Goal: Task Accomplishment & Management: Use online tool/utility

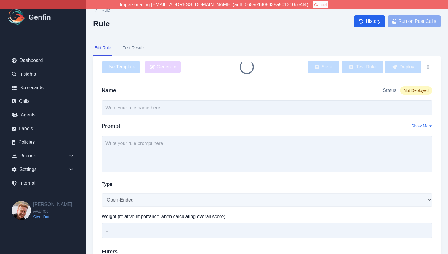
type input "Dairyland Not Chosen Analysis"
select select "Single-Choice"
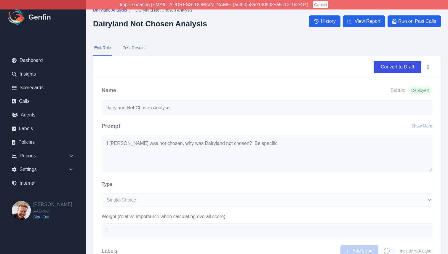
click at [138, 49] on button "Test Results" at bounding box center [134, 48] width 25 height 16
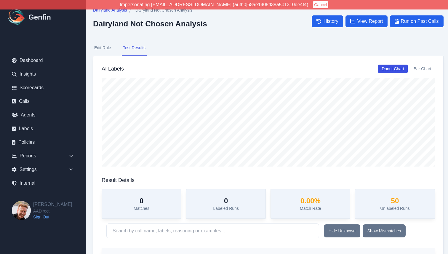
click at [105, 47] on button "Edit Rule" at bounding box center [102, 48] width 19 height 16
select select "Single-Choice"
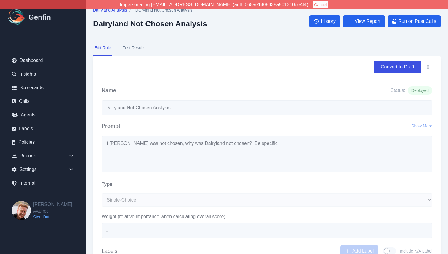
click at [132, 45] on button "Test Results" at bounding box center [134, 48] width 25 height 16
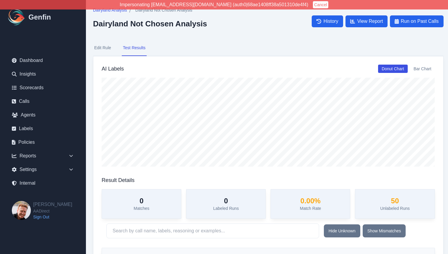
click at [102, 48] on button "Edit Rule" at bounding box center [102, 48] width 19 height 16
select select "Single-Choice"
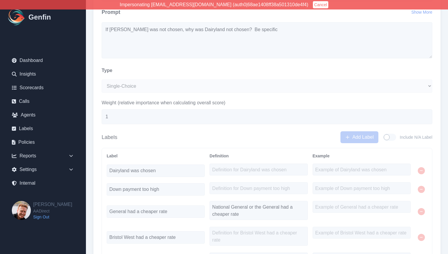
scroll to position [9, 0]
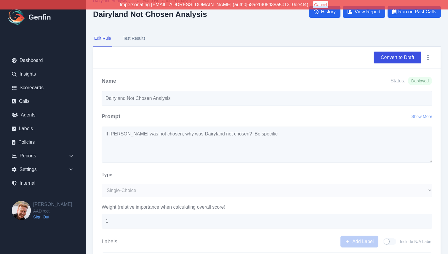
click at [133, 40] on button "Test Results" at bounding box center [134, 39] width 25 height 16
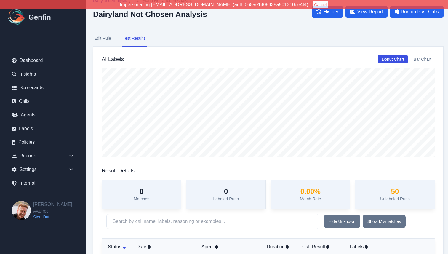
click at [104, 41] on button "Edit Rule" at bounding box center [102, 39] width 19 height 16
select select "Single-Choice"
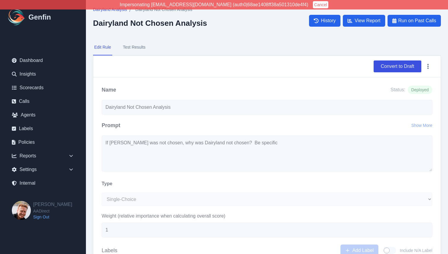
scroll to position [0, 0]
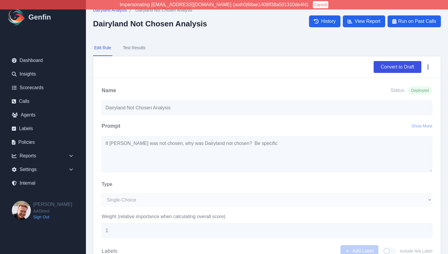
click at [128, 50] on button "Test Results" at bounding box center [134, 48] width 25 height 16
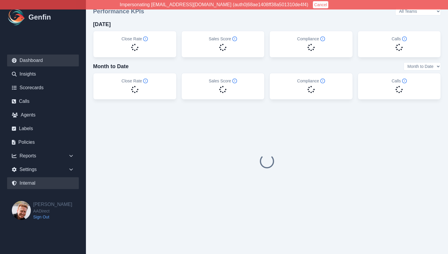
click at [30, 180] on link "Internal" at bounding box center [43, 183] width 72 height 12
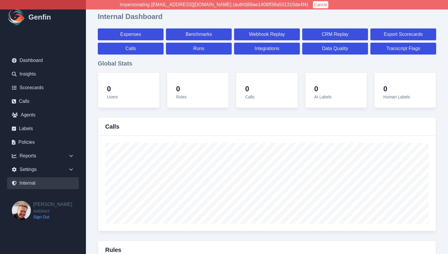
select select "paid"
select select "7"
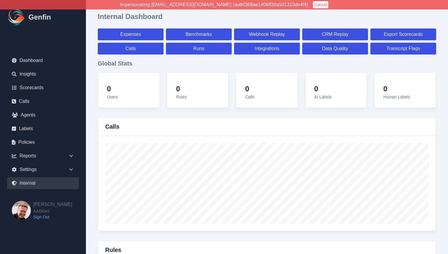
select select "paid"
select select "7"
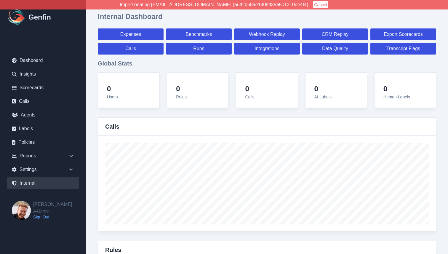
select select "7"
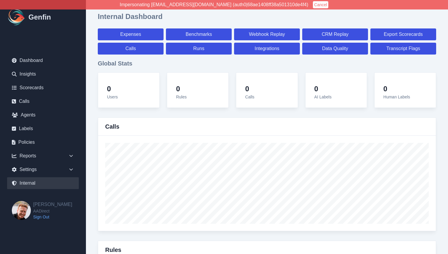
select select "7"
select select "paid"
select select "7"
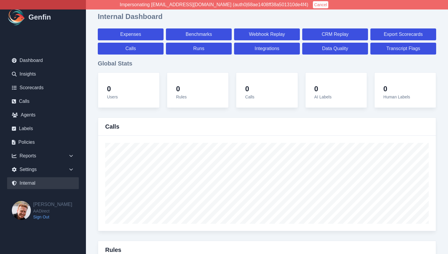
select select "7"
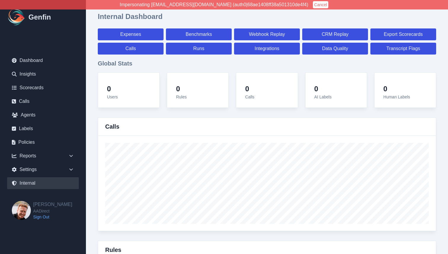
select select "7"
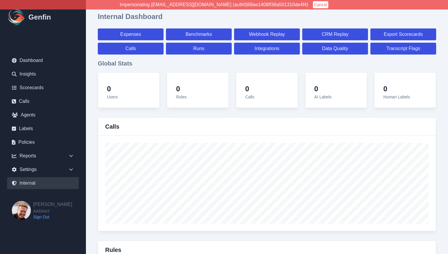
select select "7"
select select "paid"
select select "7"
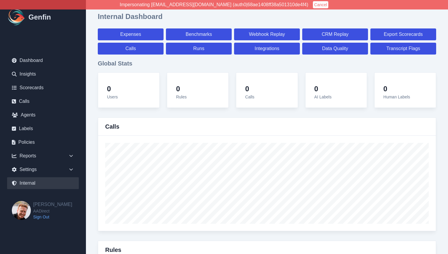
select select "7"
select select "paid"
select select "7"
select select "paid"
select select "7"
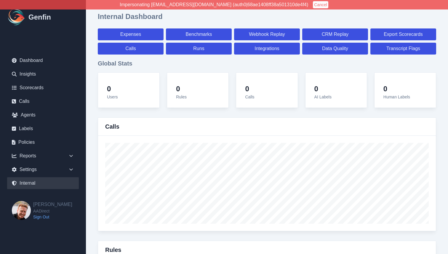
select select "paid"
select select "7"
select select "paid"
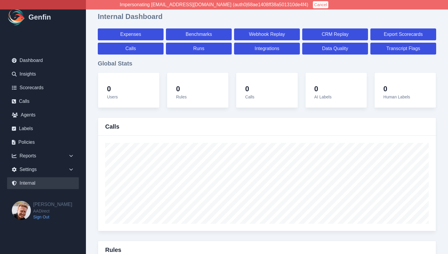
select select "7"
select select "paid"
select select "7"
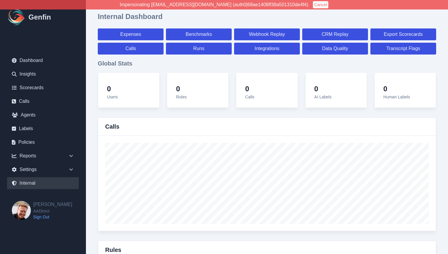
select select "7"
select select "paid"
select select "7"
select select "paid"
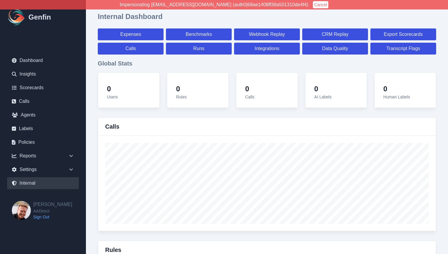
select select "7"
select select "paid"
select select "7"
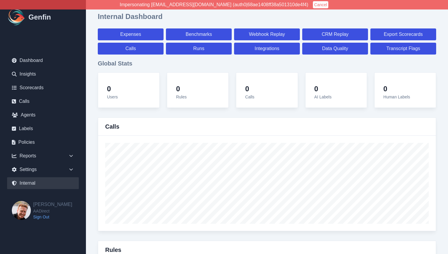
select select "7"
select select "paid"
select select "7"
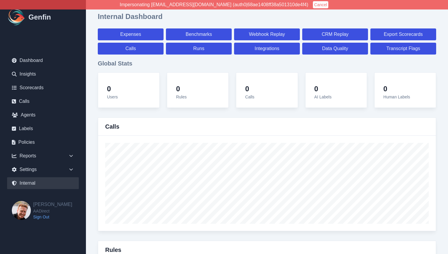
select select "7"
select select "paid"
select select "7"
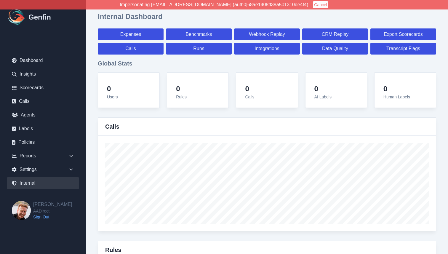
select select "7"
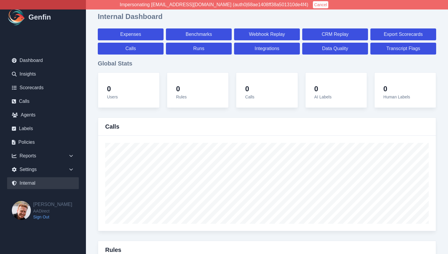
select select "paid"
select select "7"
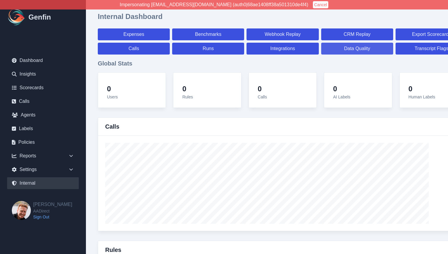
click at [364, 44] on link "Data Quality" at bounding box center [357, 49] width 72 height 12
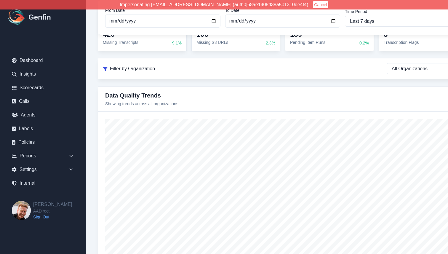
scroll to position [135, 0]
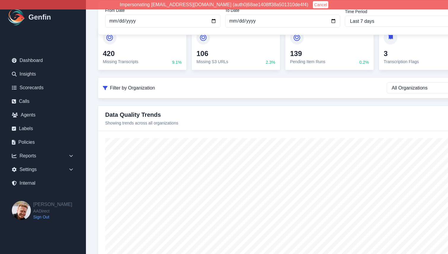
scroll to position [0, 0]
